Goal: Task Accomplishment & Management: Manage account settings

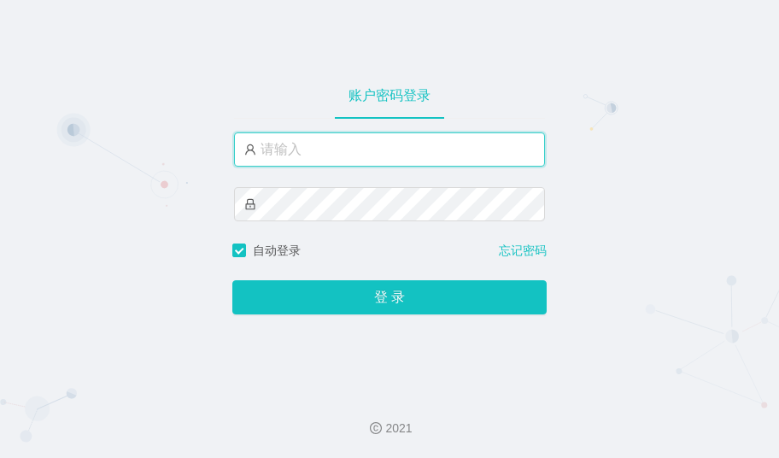
click at [367, 142] on input "text" at bounding box center [389, 149] width 311 height 34
paste input "admin"
type input "admin"
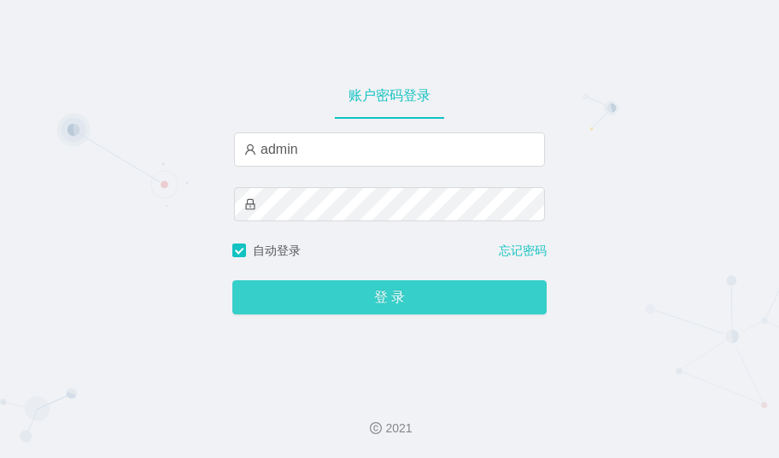
click at [377, 289] on button "登 录" at bounding box center [389, 297] width 314 height 34
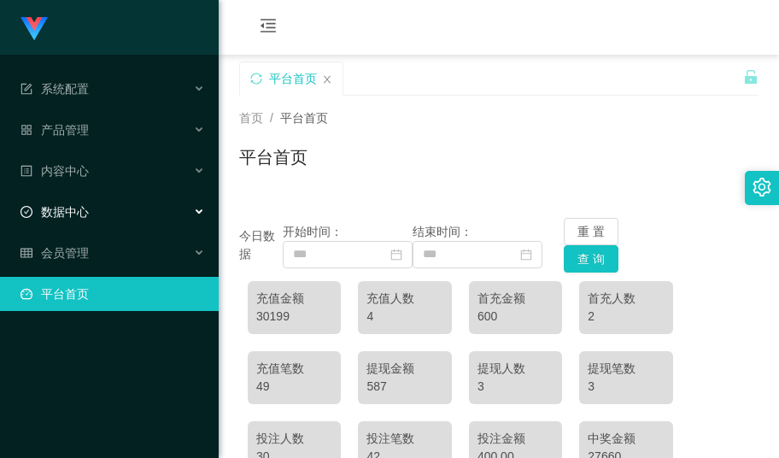
click at [68, 205] on span "数据中心" at bounding box center [54, 212] width 68 height 14
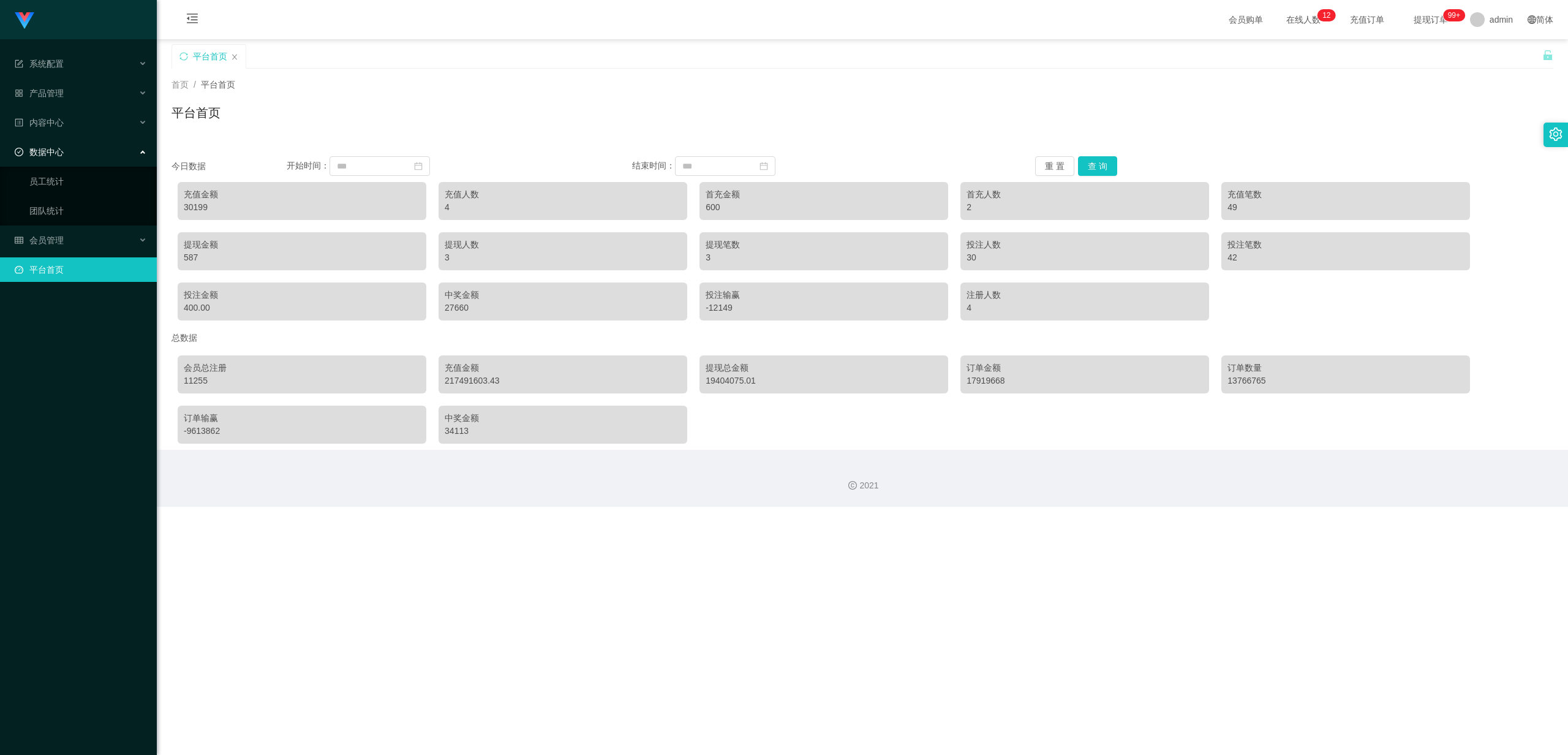
click at [74, 140] on div "数据中心" at bounding box center [78, 152] width 157 height 24
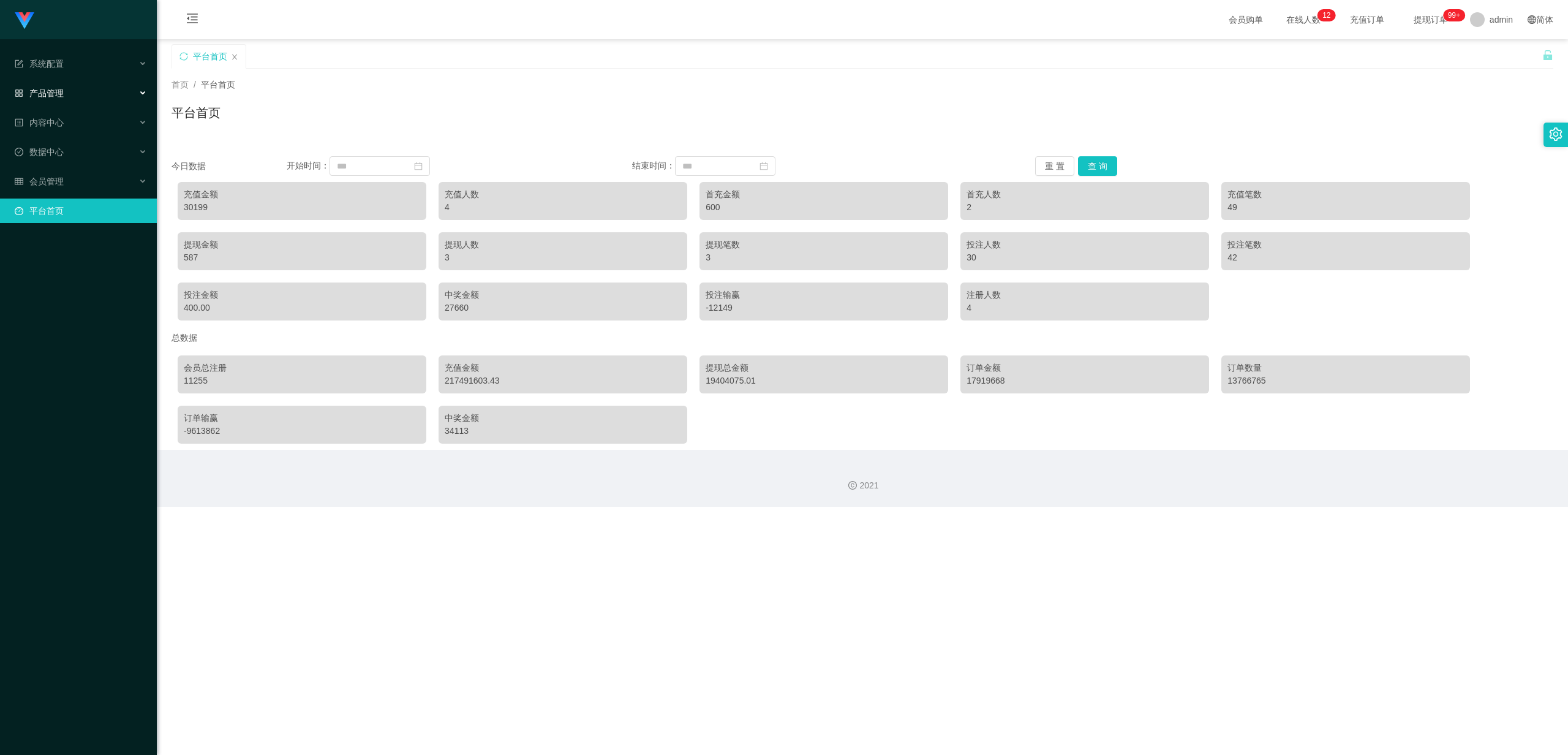
click at [72, 81] on div "产品管理" at bounding box center [78, 93] width 157 height 24
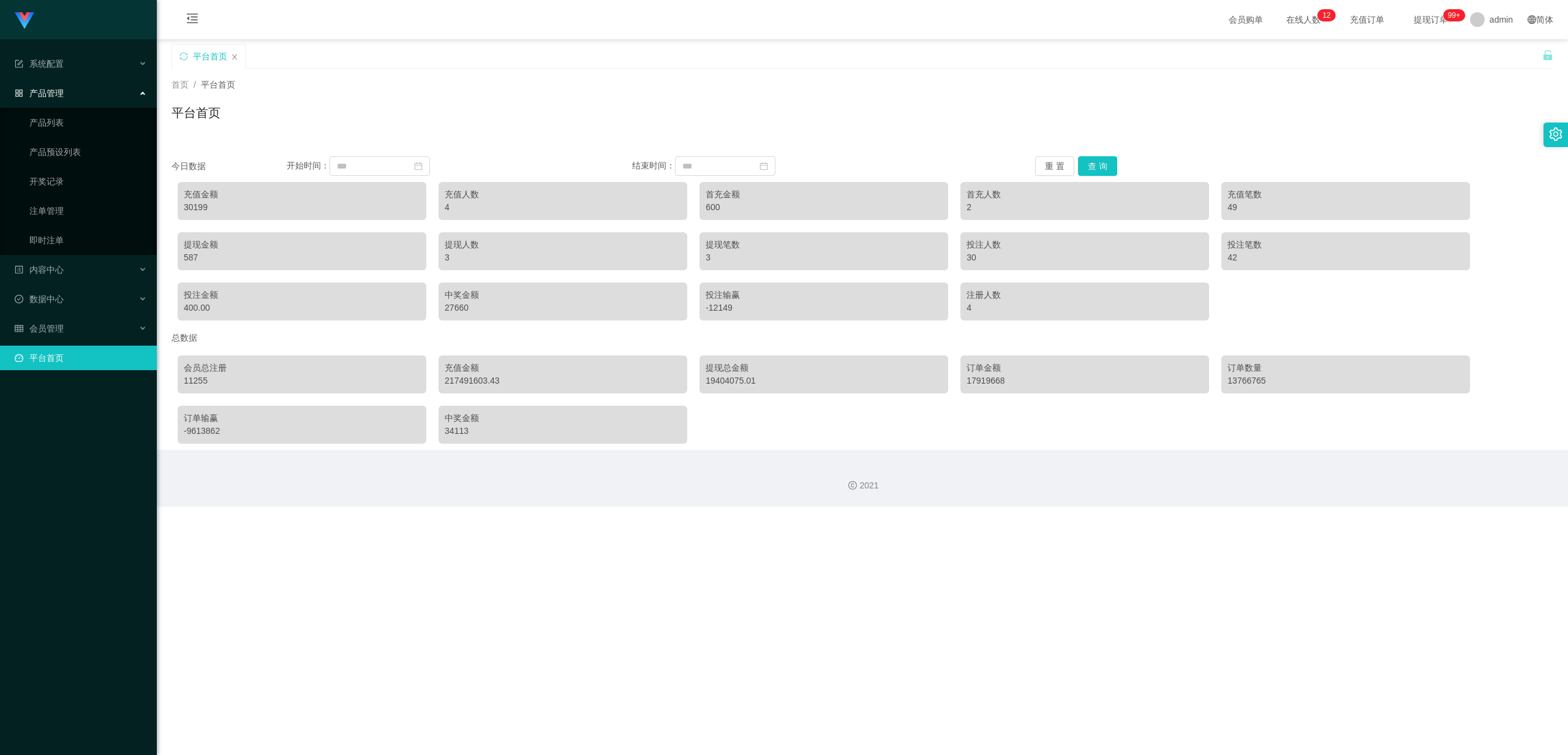
click at [72, 81] on div "产品管理" at bounding box center [78, 93] width 157 height 24
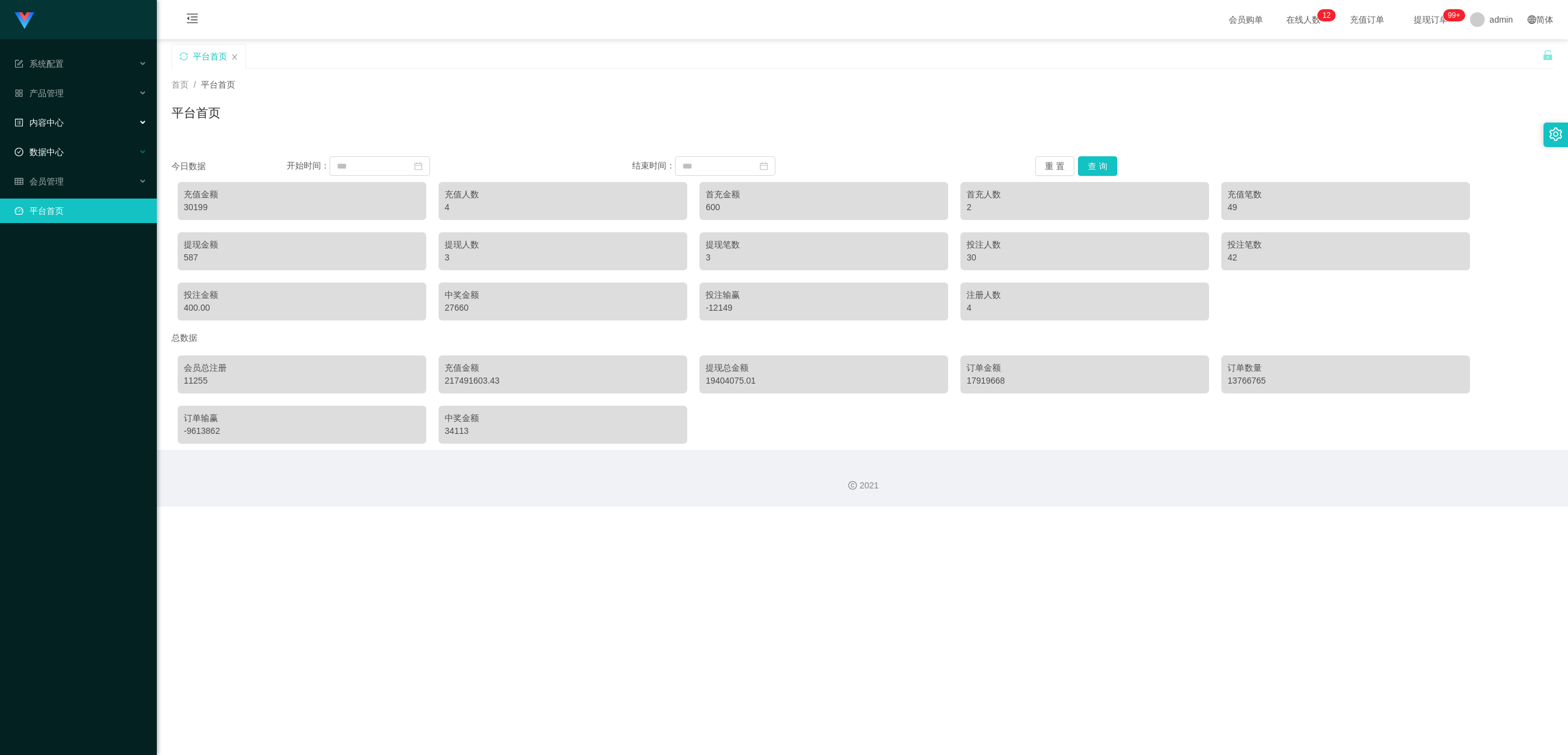
click at [69, 140] on div "数据中心" at bounding box center [78, 152] width 157 height 24
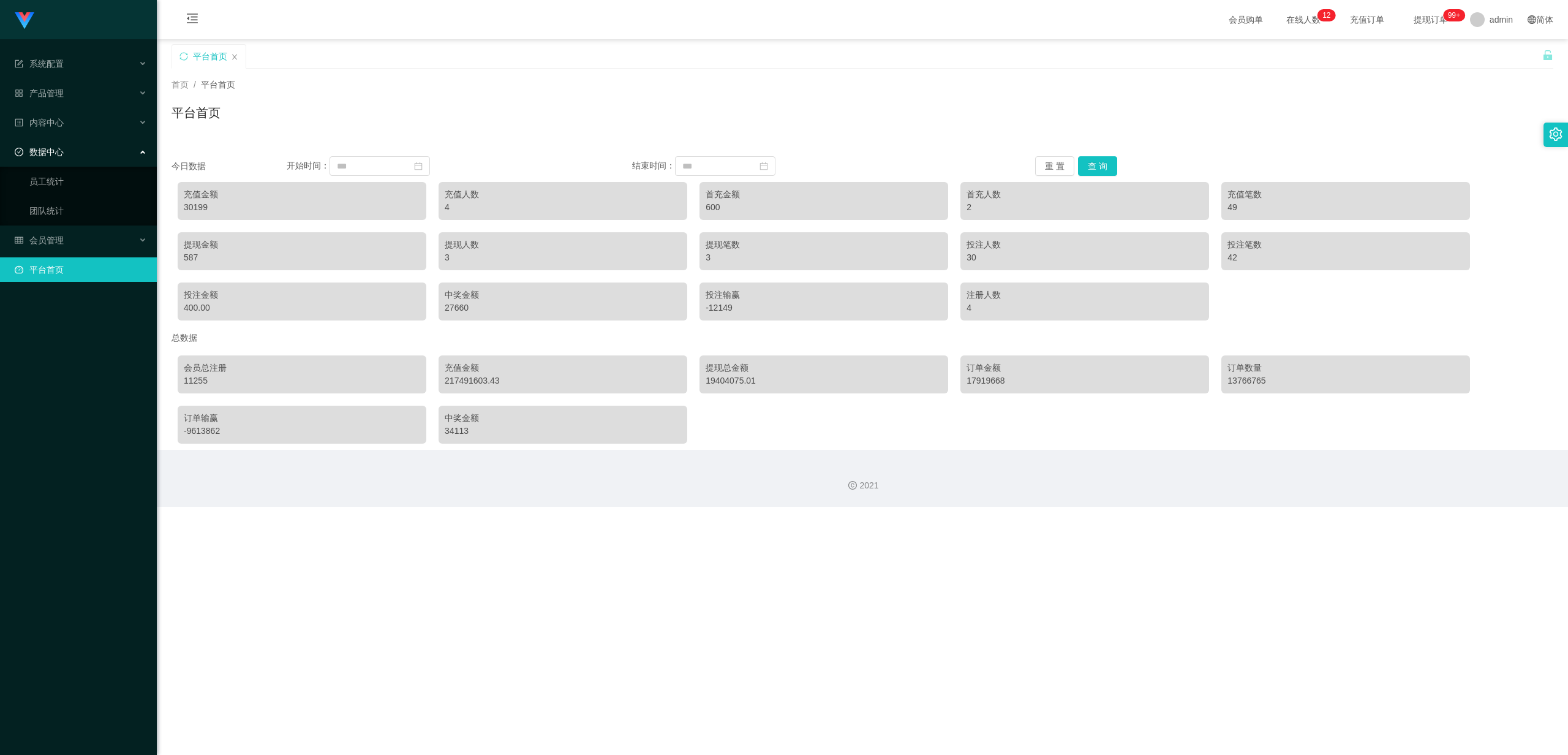
click at [67, 140] on div "数据中心" at bounding box center [78, 152] width 157 height 24
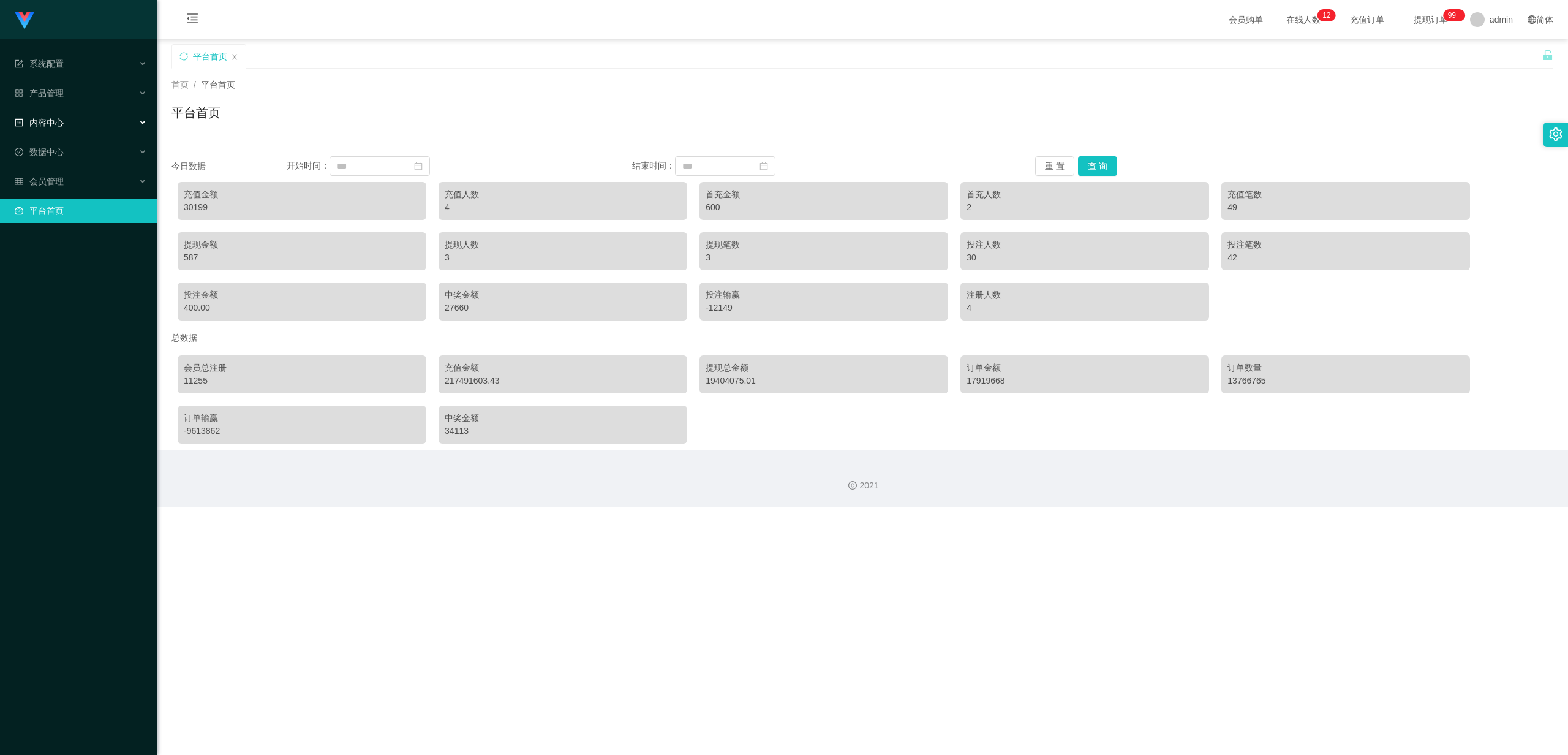
click at [86, 111] on div "内容中心" at bounding box center [78, 123] width 157 height 24
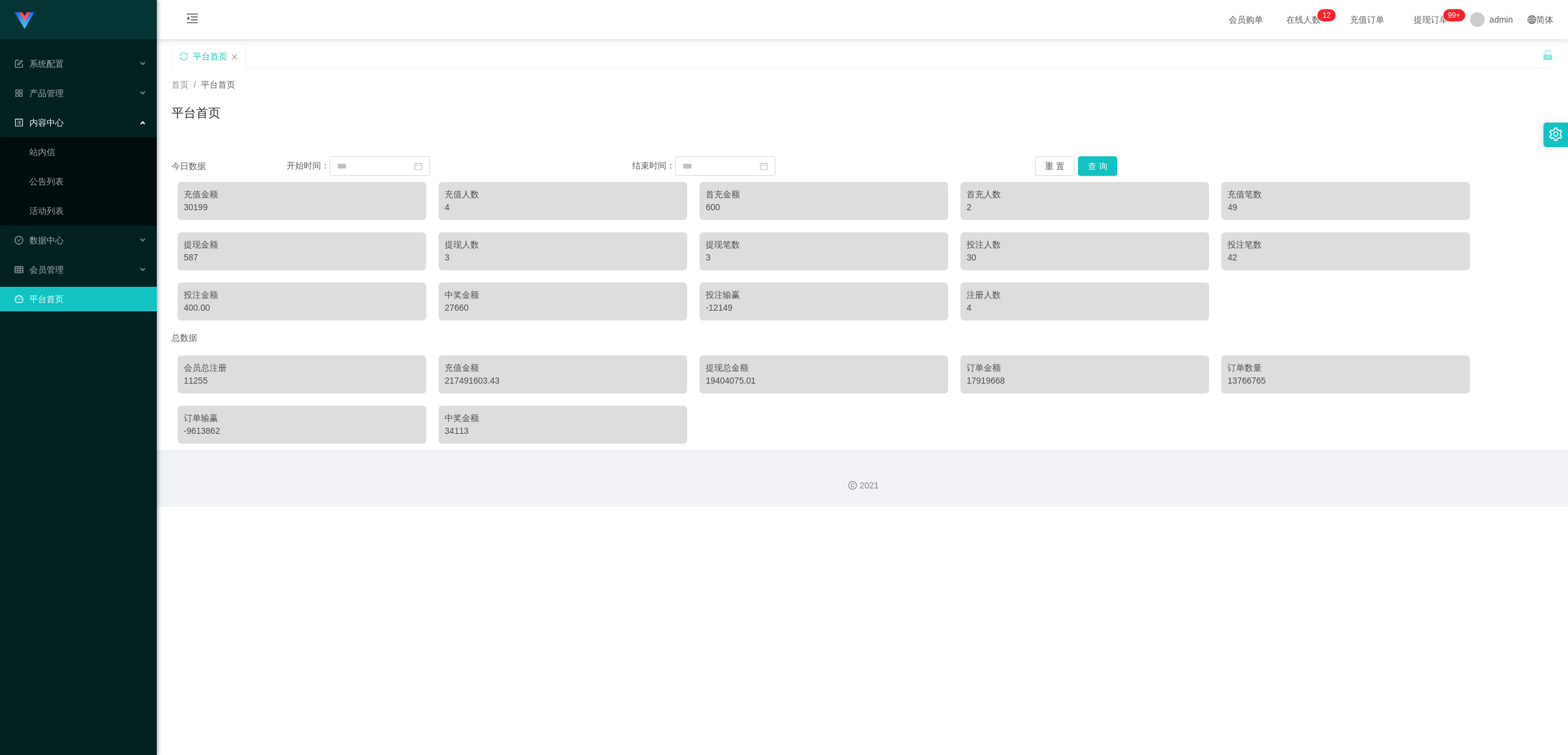
click at [86, 111] on div "内容中心" at bounding box center [78, 123] width 157 height 24
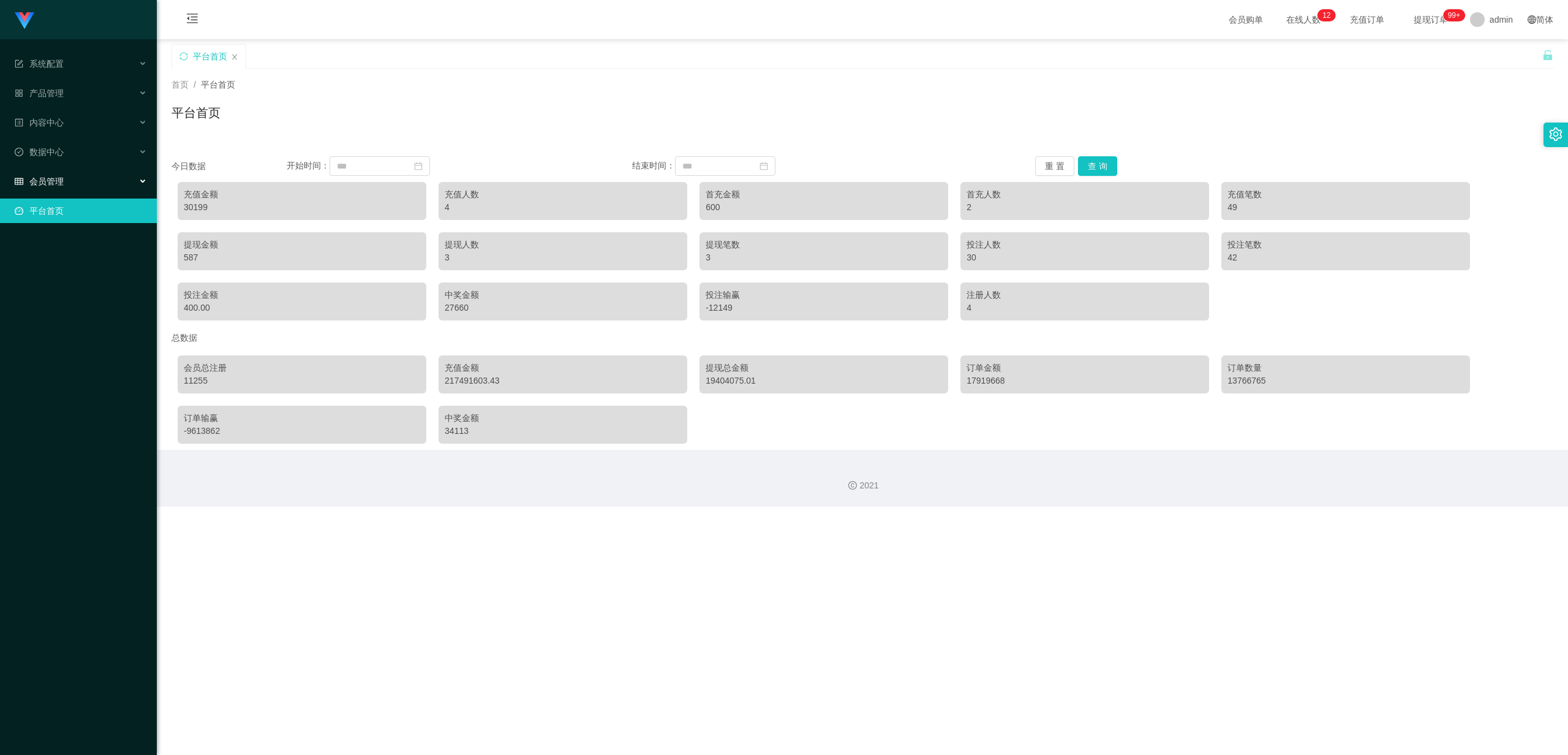
click at [72, 172] on div "会员管理" at bounding box center [78, 182] width 157 height 24
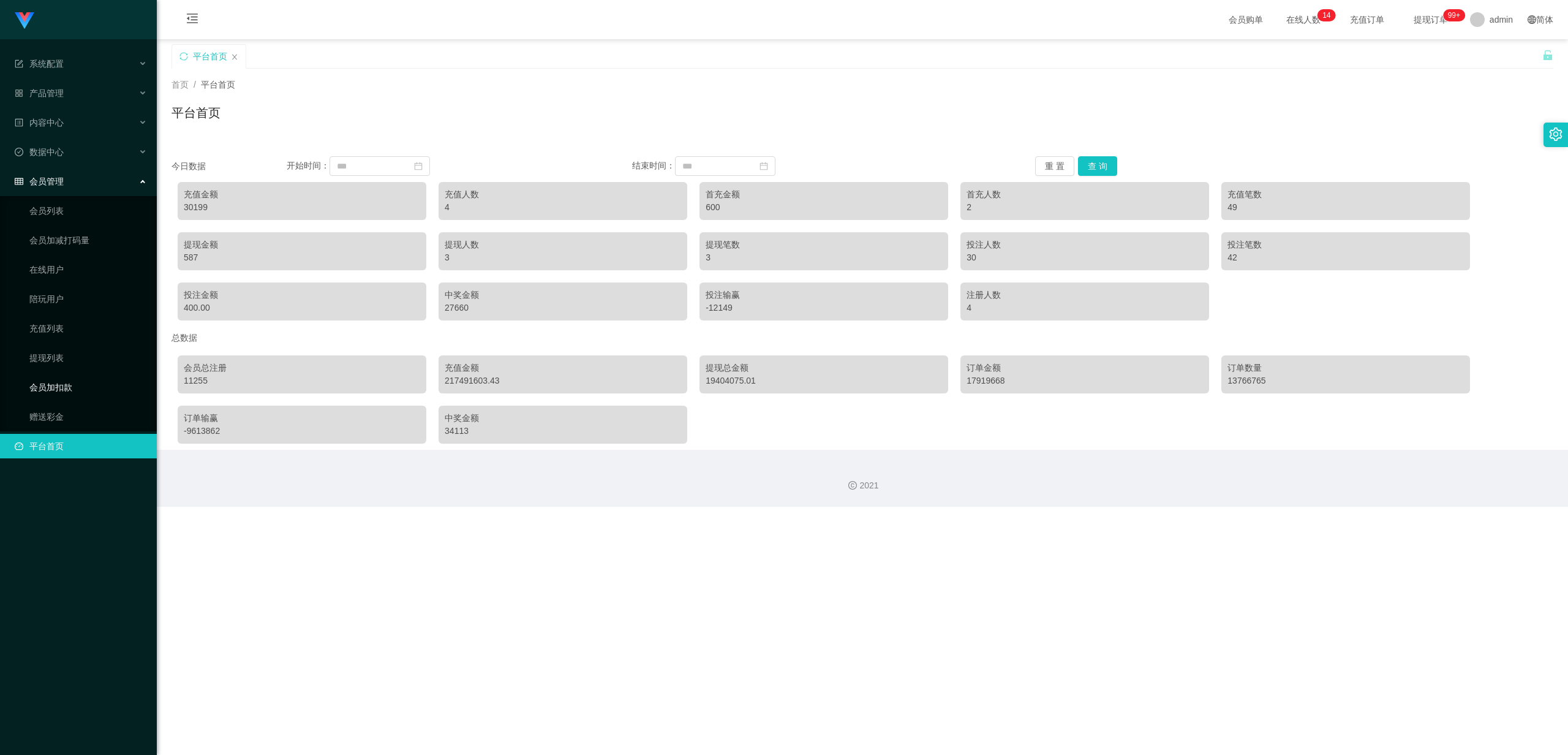
click at [82, 328] on link "会员加扣款" at bounding box center [88, 388] width 118 height 24
